Goal: Information Seeking & Learning: Learn about a topic

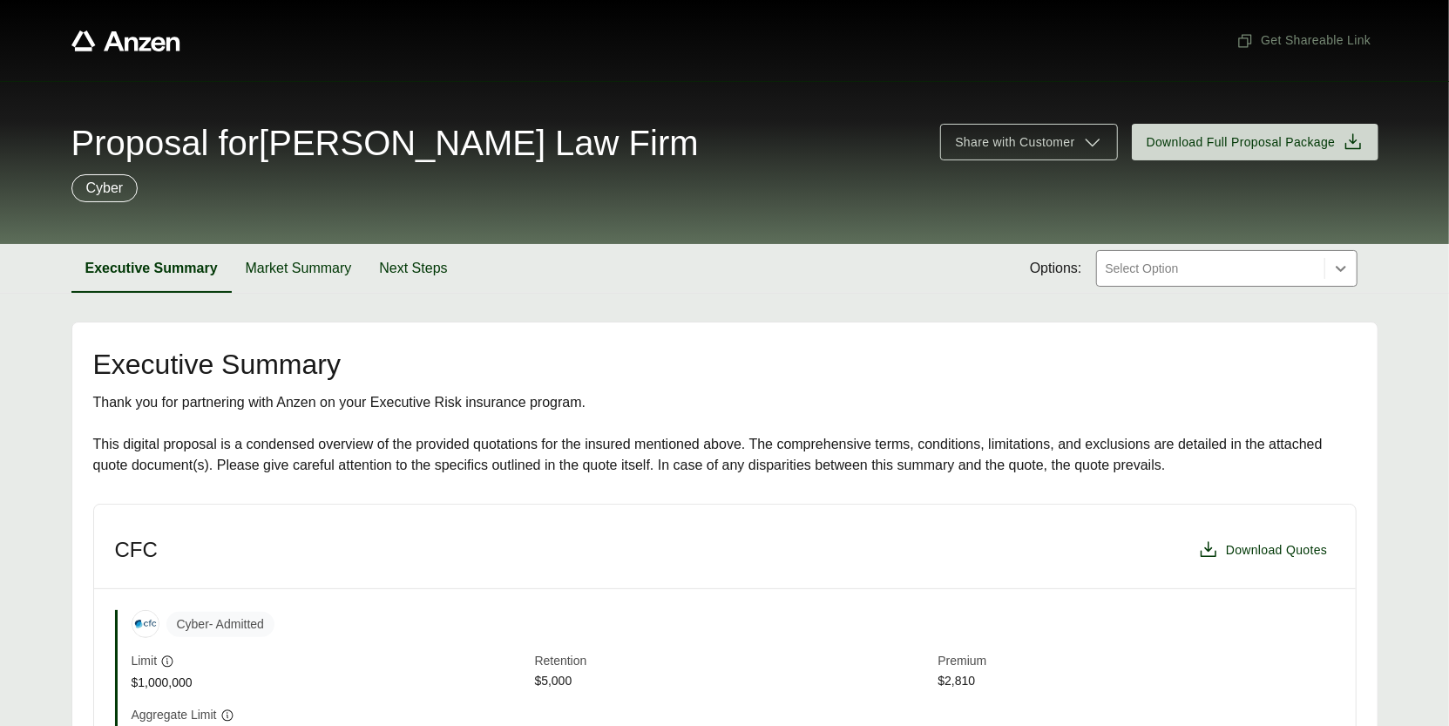
drag, startPoint x: 284, startPoint y: 139, endPoint x: 682, endPoint y: 139, distance: 398.2
click at [682, 139] on span "Proposal for [PERSON_NAME] Law Firm" at bounding box center [384, 142] width 627 height 35
copy span "[PERSON_NAME] Law Firm"
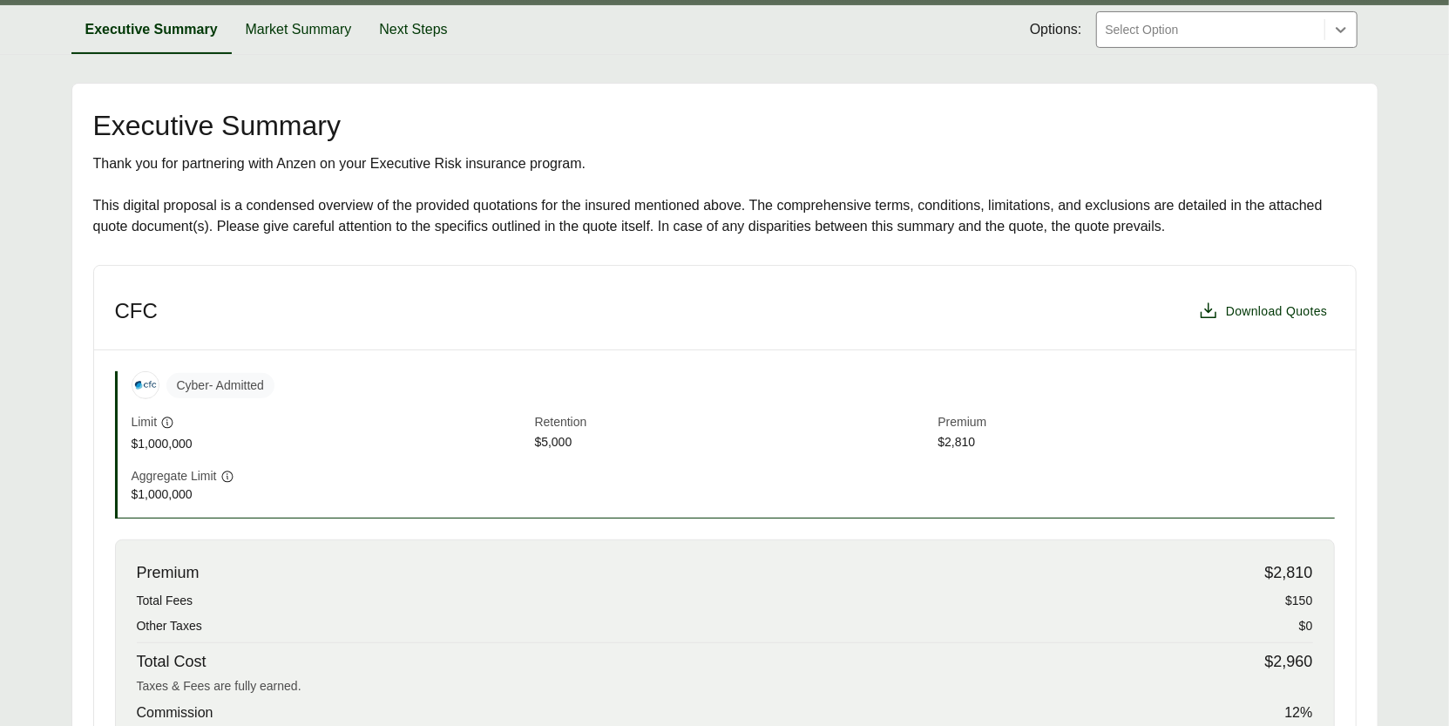
scroll to position [57, 0]
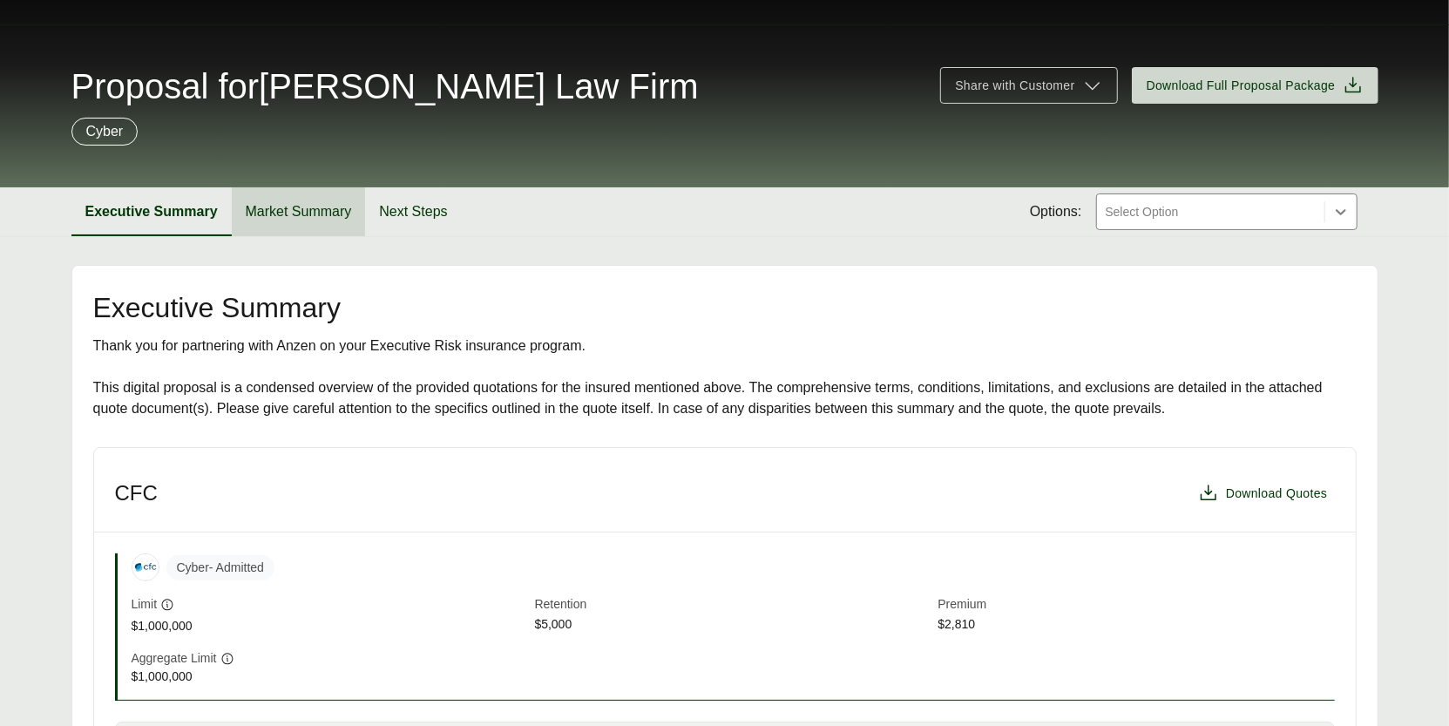
click at [279, 225] on button "Market Summary" at bounding box center [299, 211] width 134 height 49
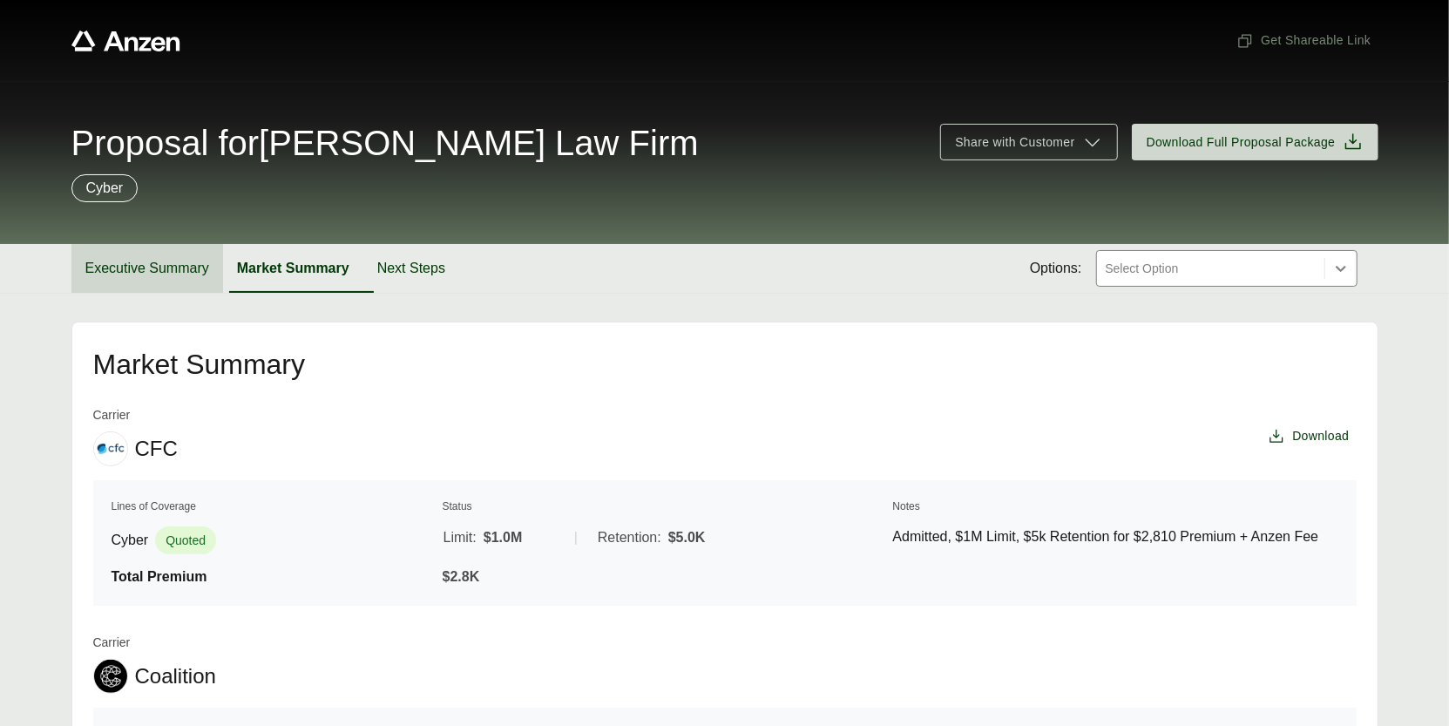
click at [176, 261] on button "Executive Summary" at bounding box center [147, 268] width 152 height 49
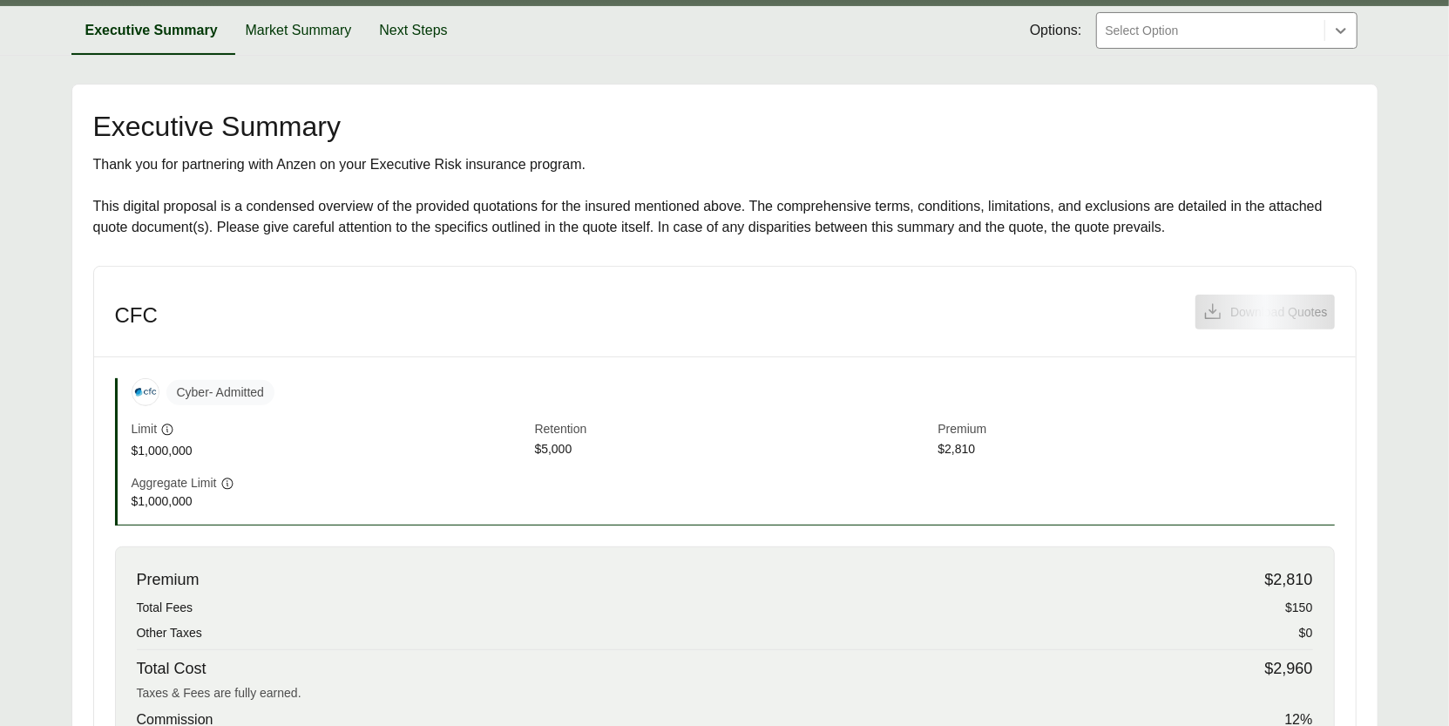
scroll to position [337, 0]
